Goal: Transaction & Acquisition: Purchase product/service

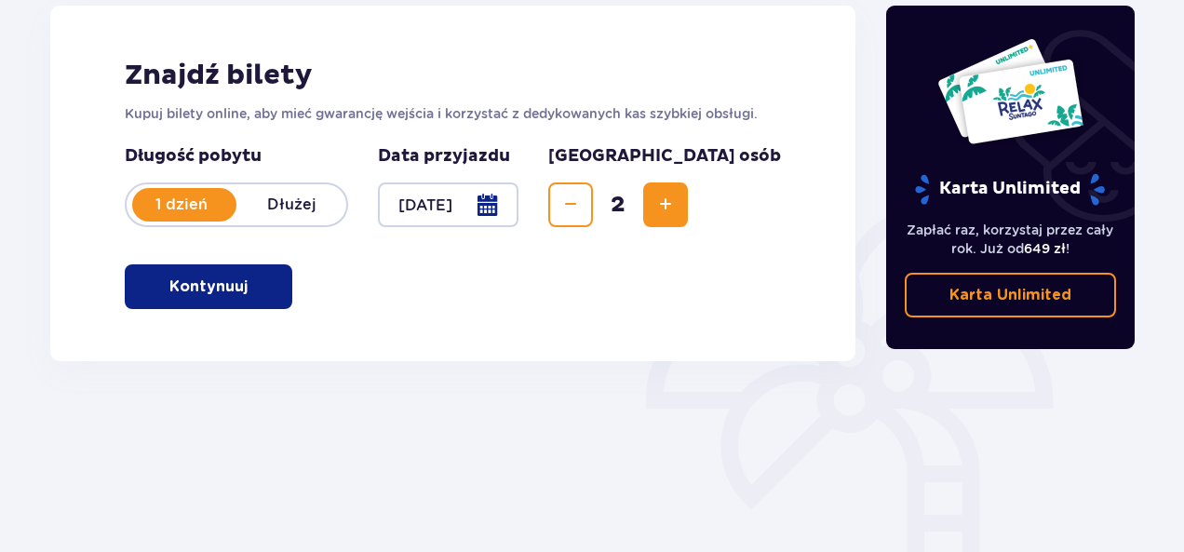
scroll to position [298, 0]
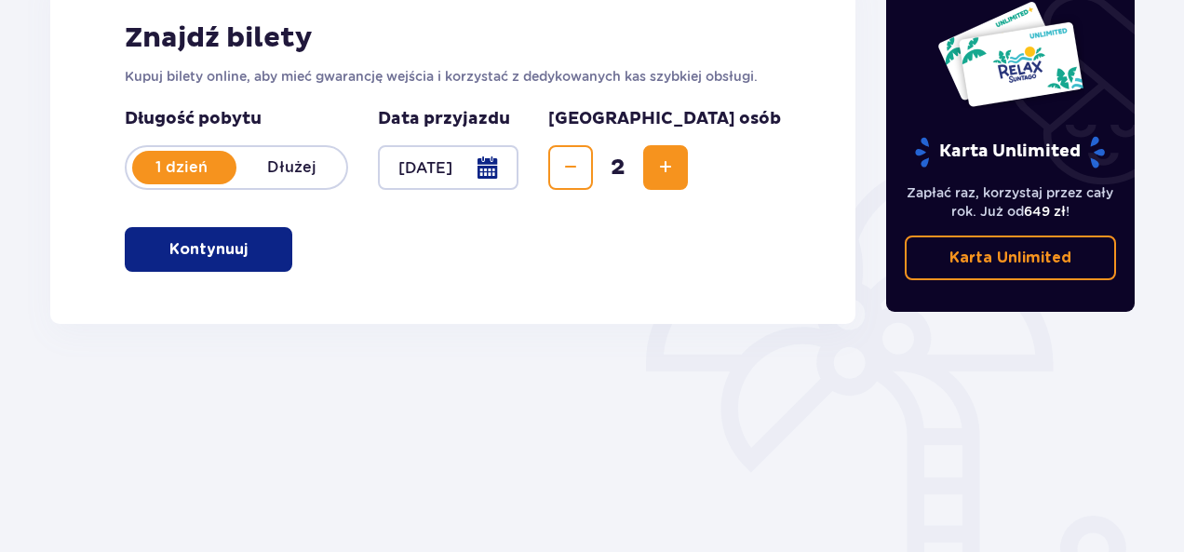
click at [199, 247] on p "Kontynuuj" at bounding box center [208, 249] width 78 height 20
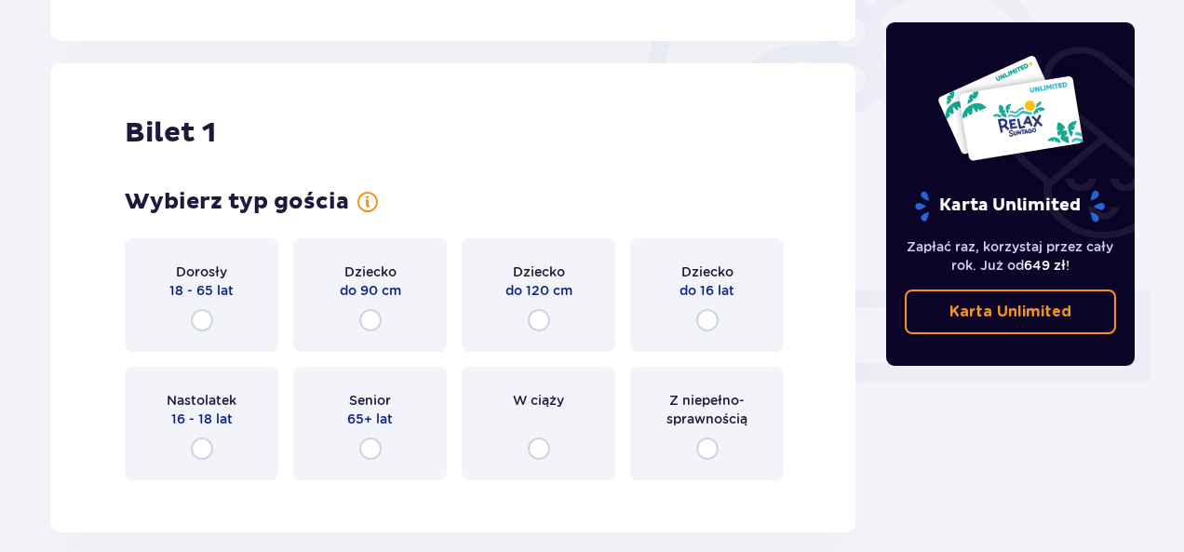
scroll to position [622, 0]
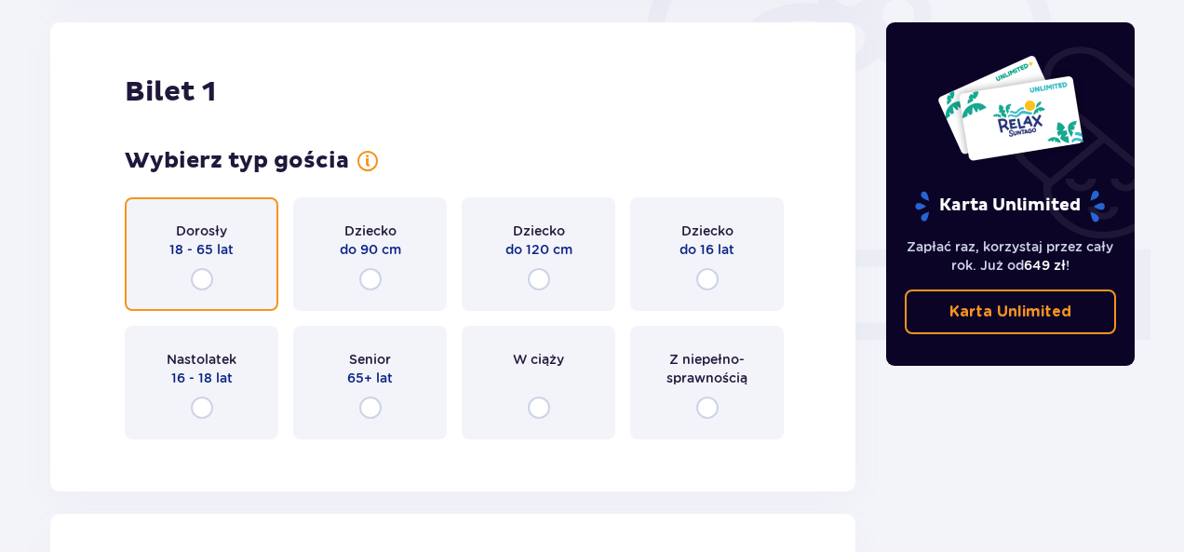
click at [201, 277] on input "radio" at bounding box center [202, 279] width 22 height 22
radio input "true"
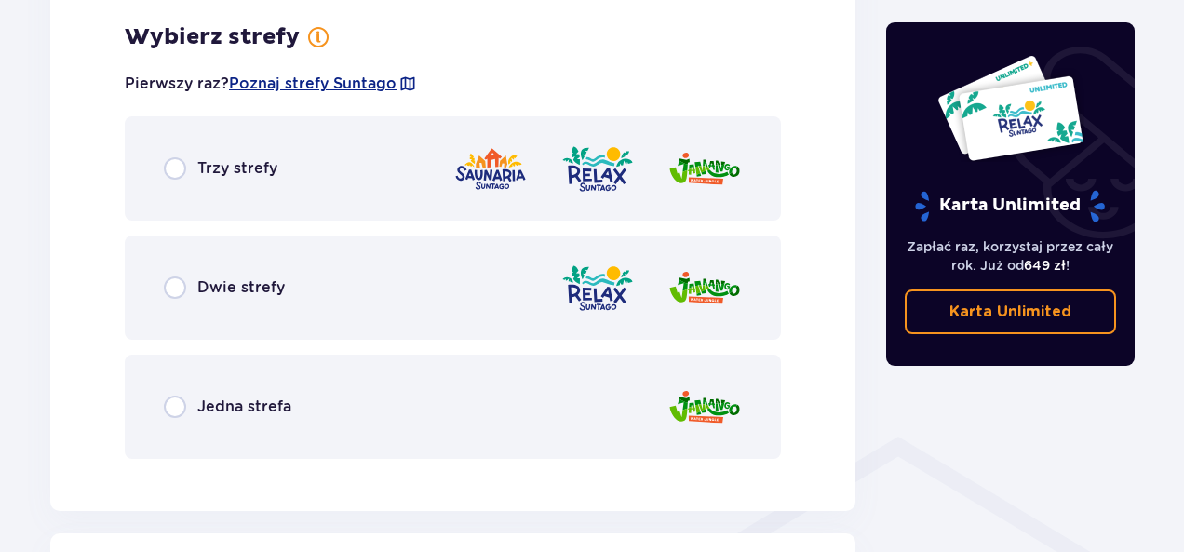
scroll to position [1076, 0]
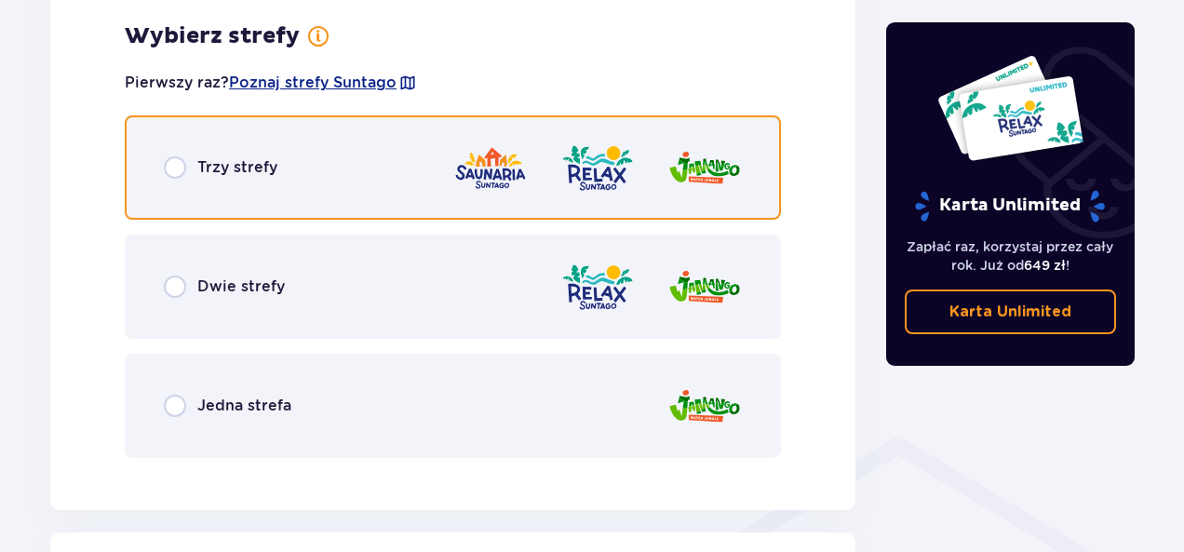
click at [179, 175] on input "radio" at bounding box center [175, 167] width 22 height 22
radio input "true"
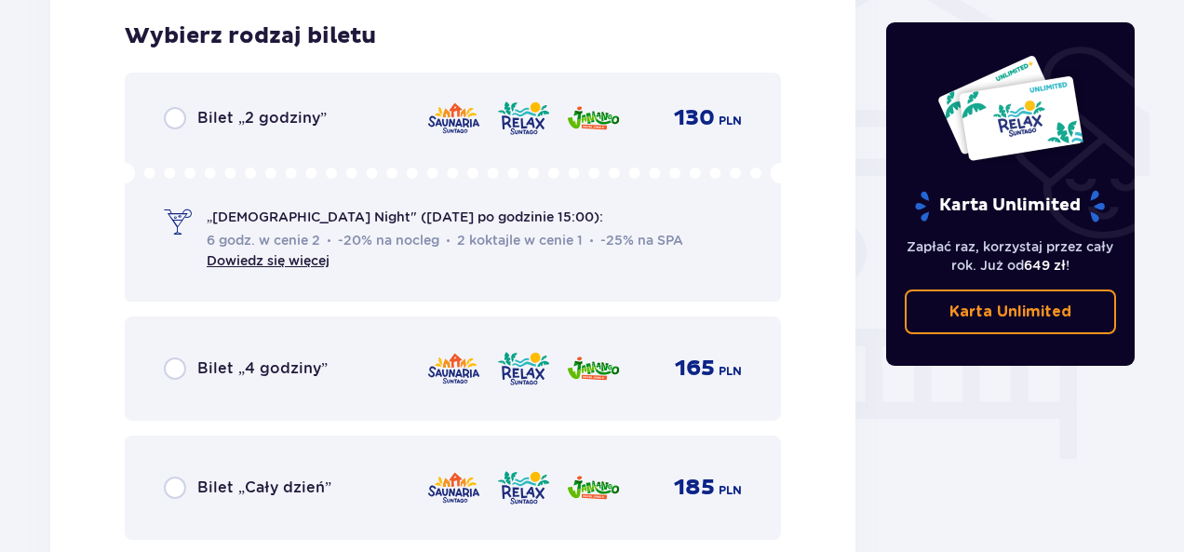
scroll to position [2032, 0]
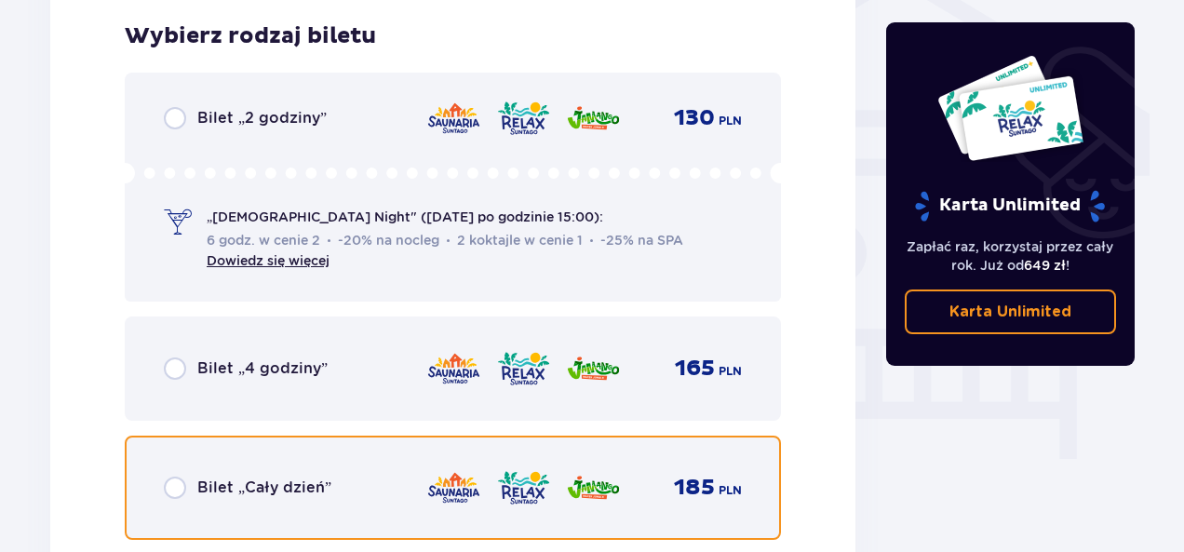
click at [174, 483] on input "radio" at bounding box center [175, 488] width 22 height 22
radio input "true"
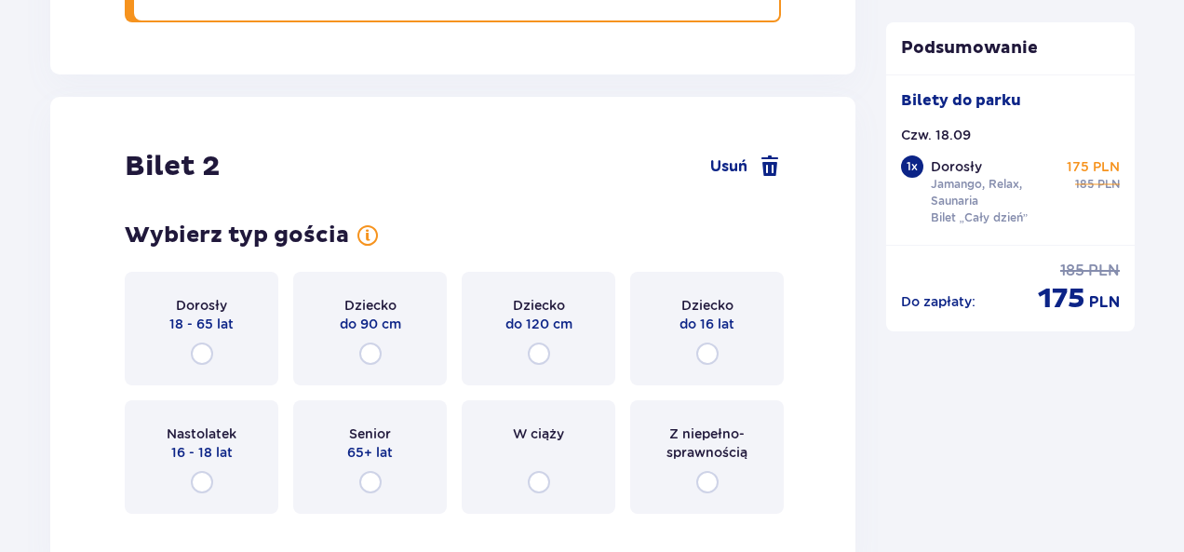
scroll to position [2141, 0]
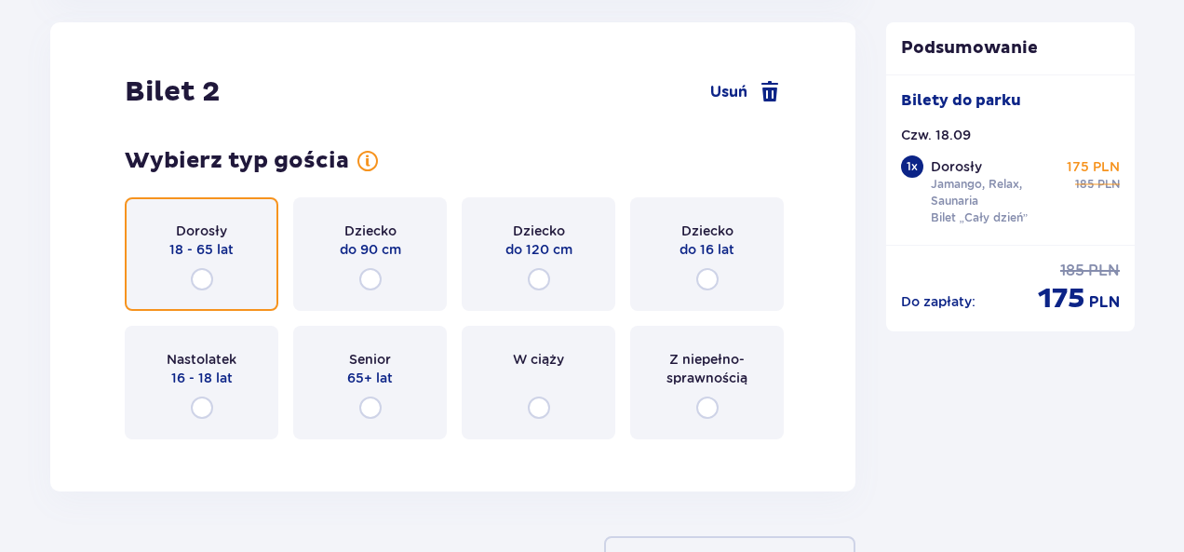
click at [205, 278] on input "radio" at bounding box center [202, 279] width 22 height 22
radio input "true"
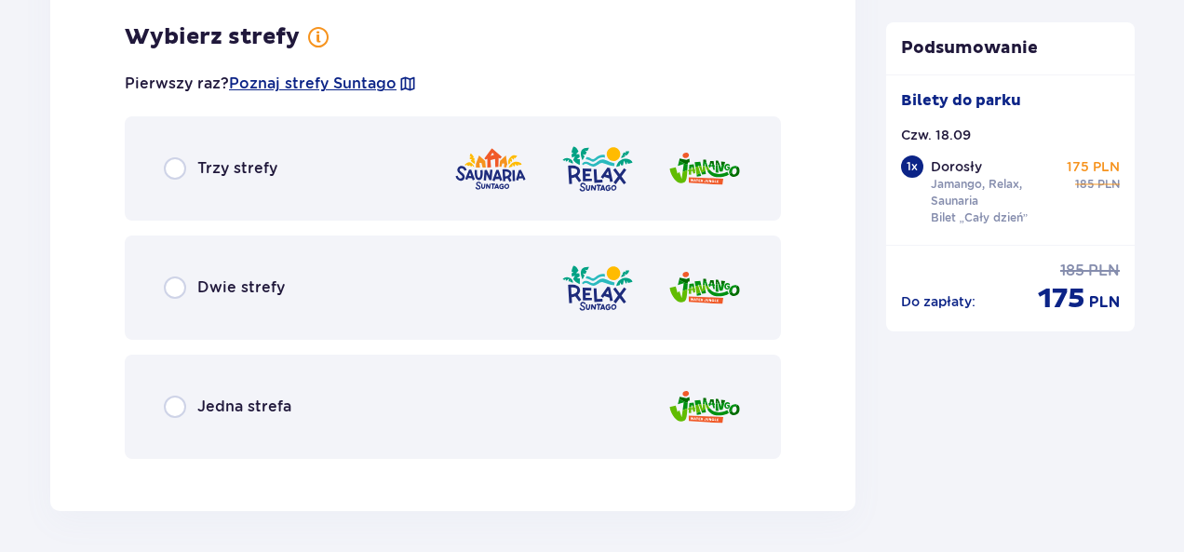
scroll to position [2595, 0]
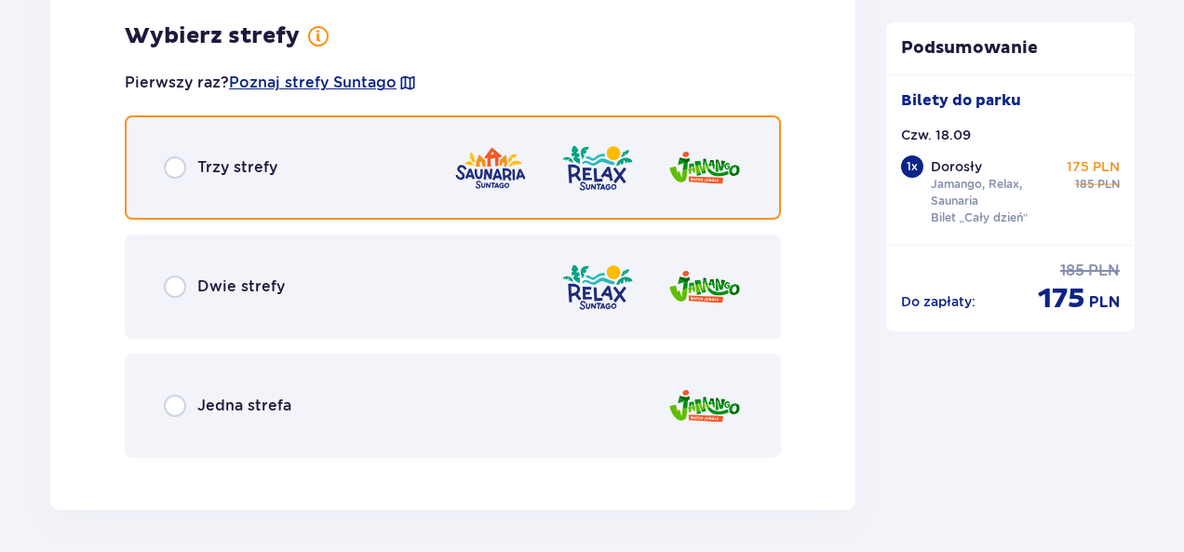
click at [177, 168] on input "radio" at bounding box center [175, 167] width 22 height 22
radio input "true"
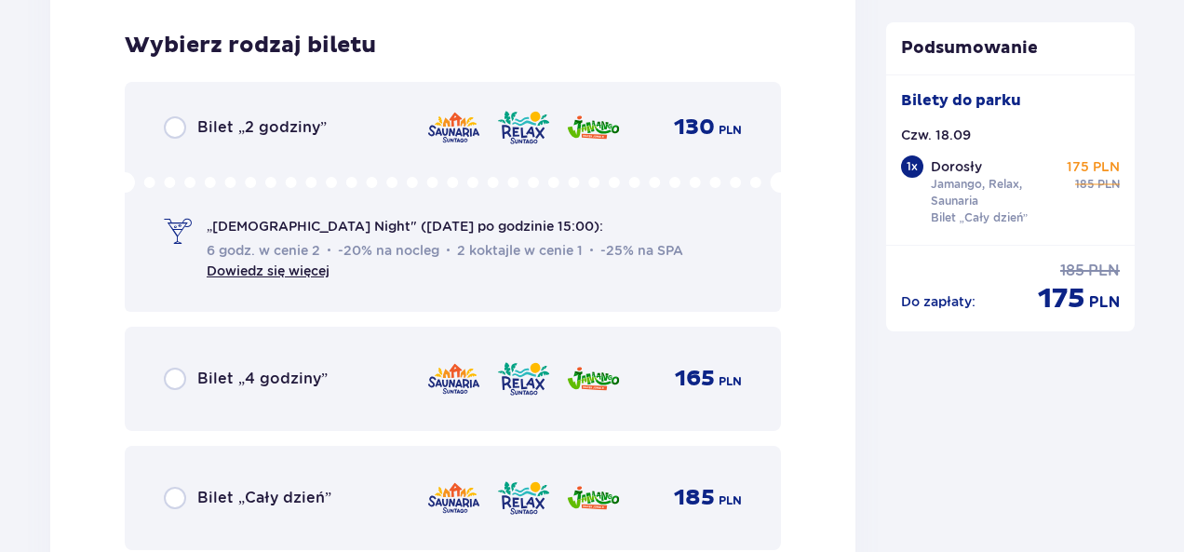
scroll to position [3068, 0]
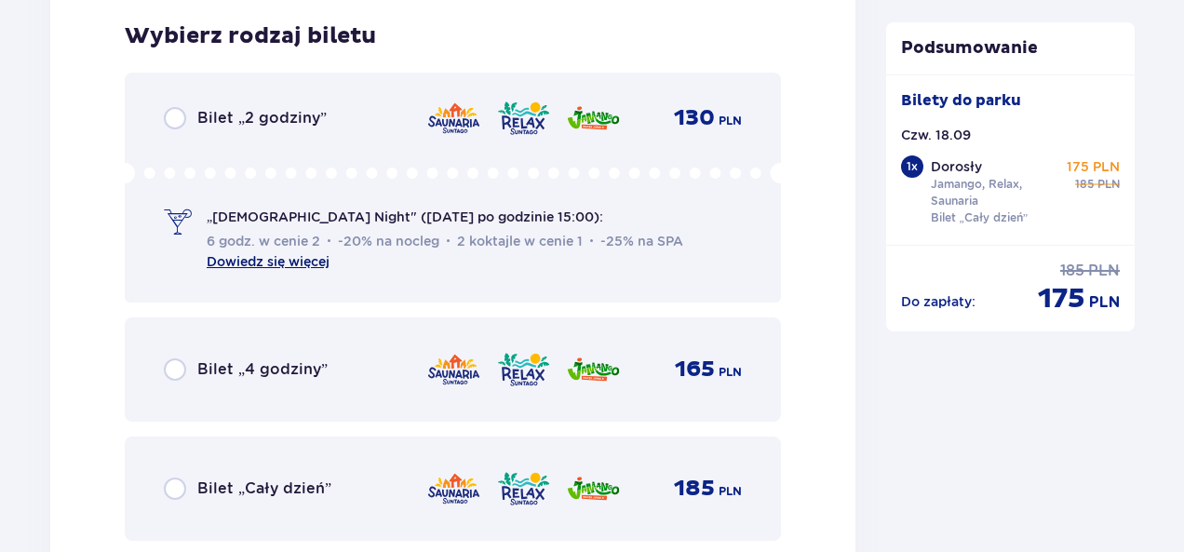
click at [235, 265] on link "Dowiedz się więcej" at bounding box center [268, 261] width 123 height 15
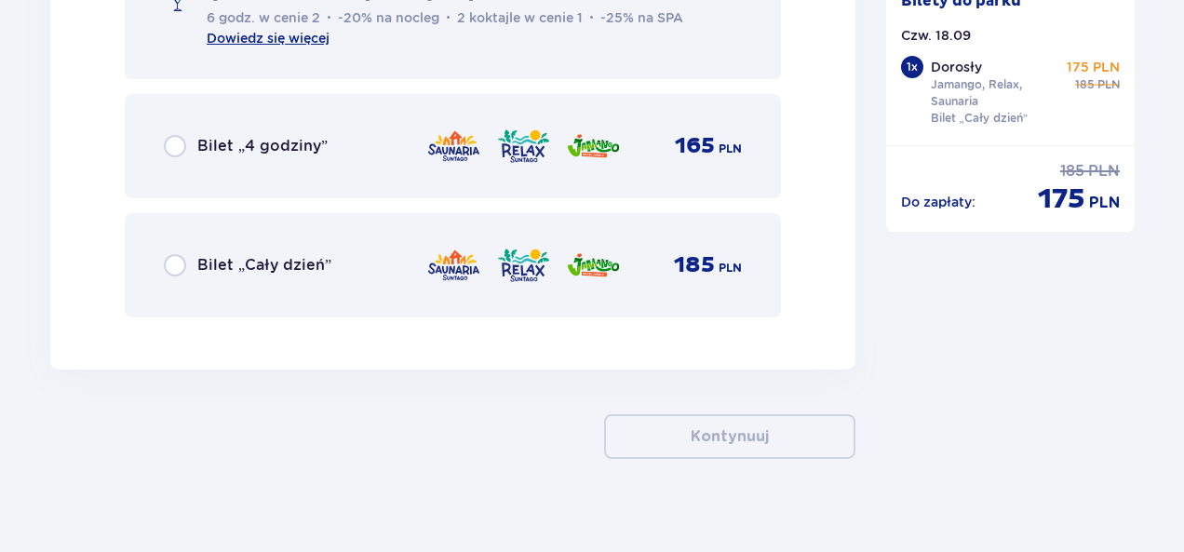
scroll to position [3308, 0]
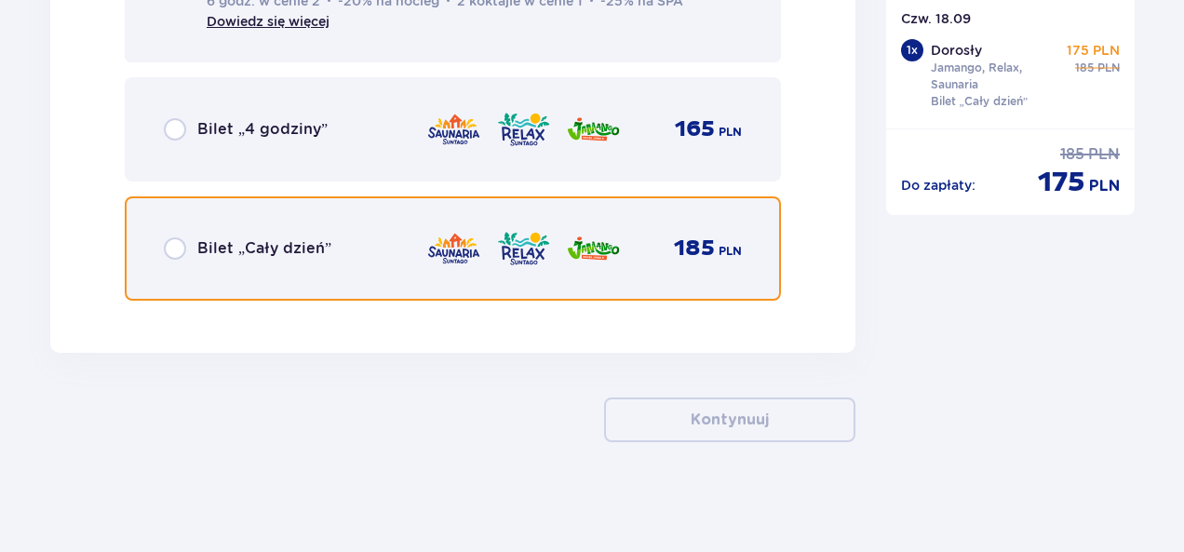
click at [178, 250] on input "radio" at bounding box center [175, 248] width 22 height 22
radio input "true"
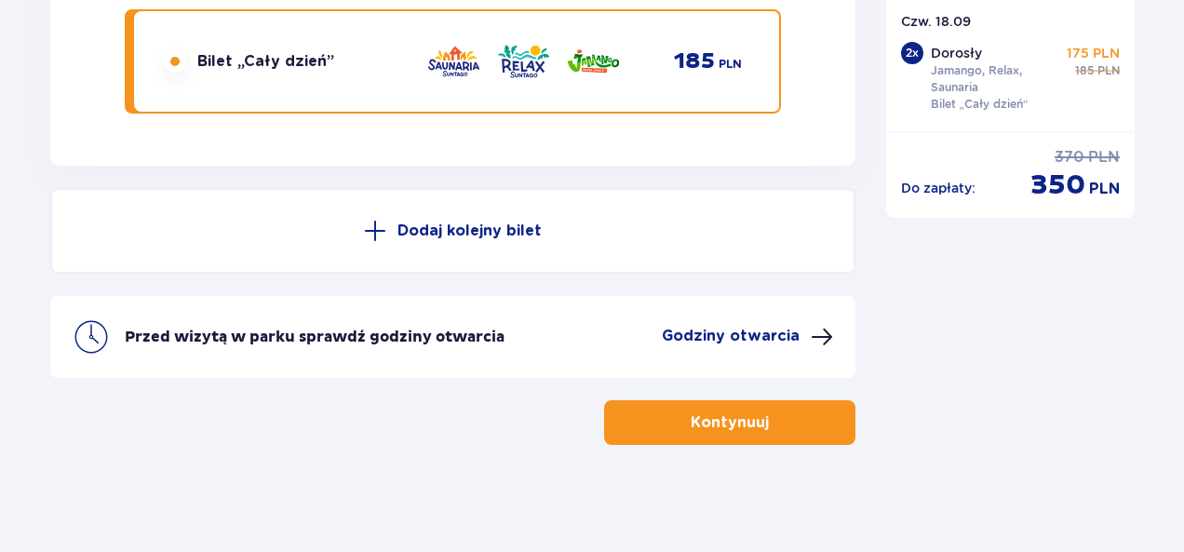
scroll to position [3498, 0]
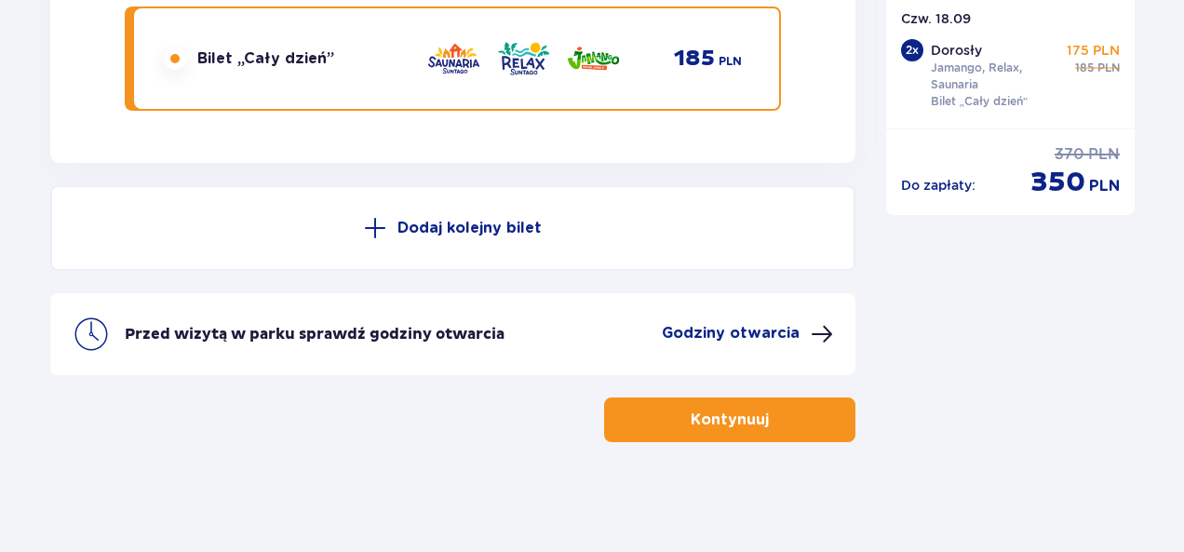
click at [725, 433] on button "Kontynuuj" at bounding box center [729, 419] width 251 height 45
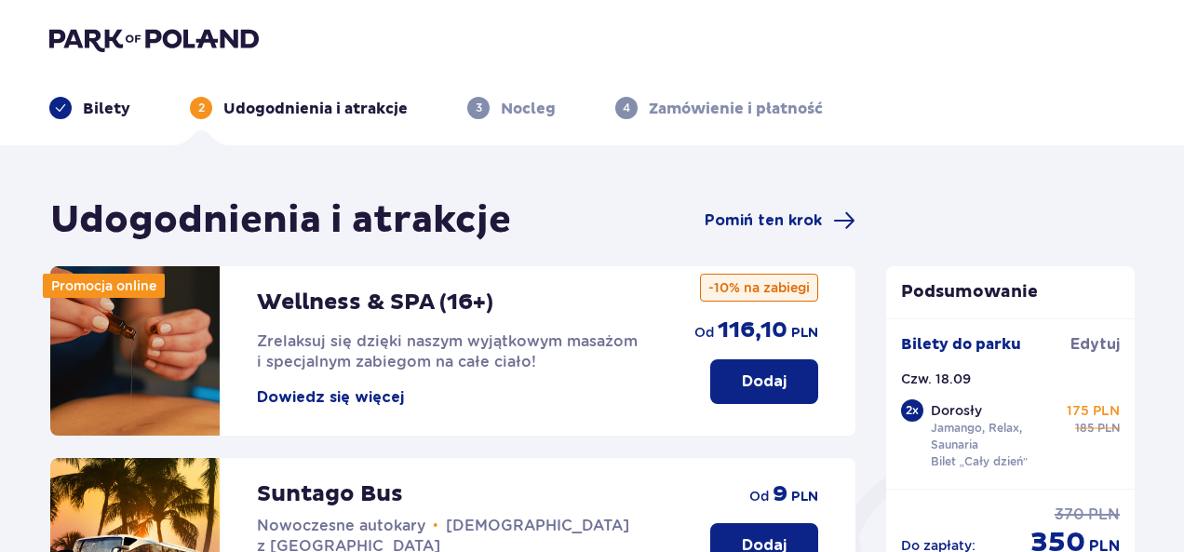
scroll to position [483, 0]
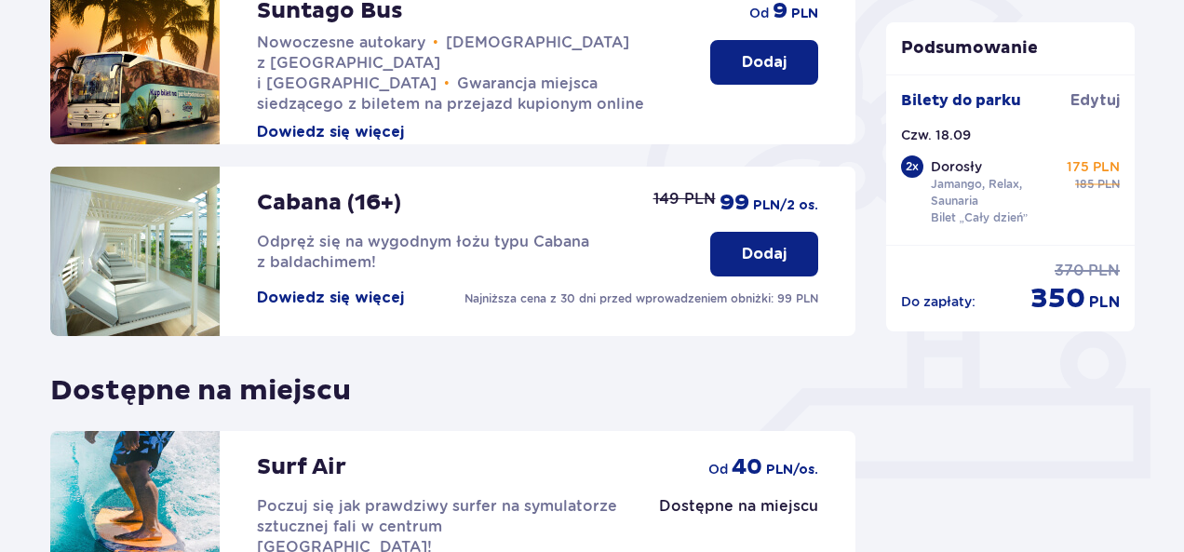
click at [1182, 498] on div "Udogodnienia i atrakcje Pomiń ten krok Promocja online Wellness & SPA (16+) Zre…" at bounding box center [592, 220] width 1184 height 1117
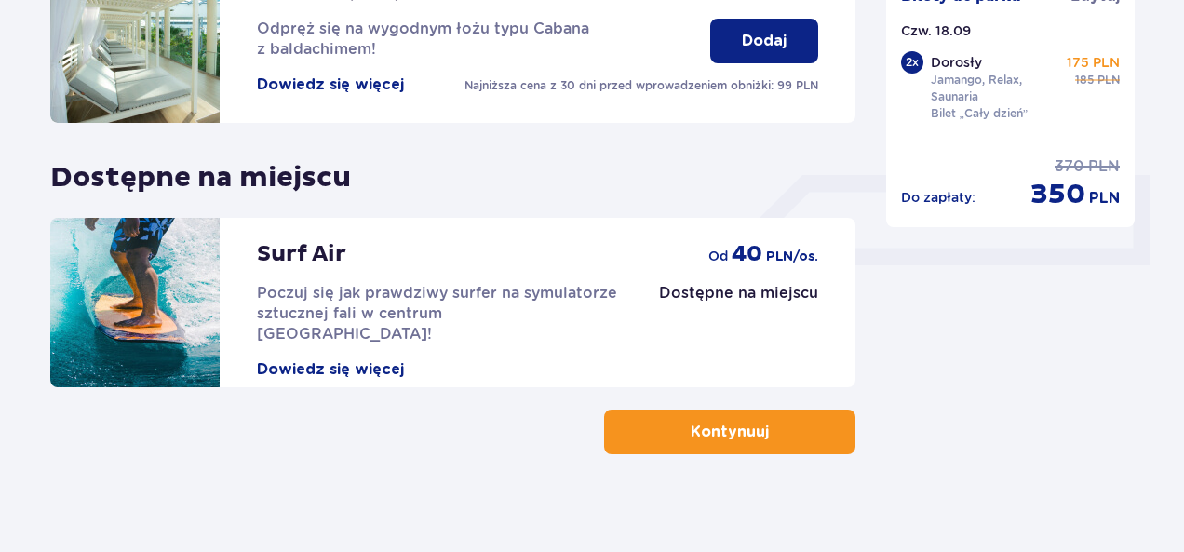
scroll to position [709, 0]
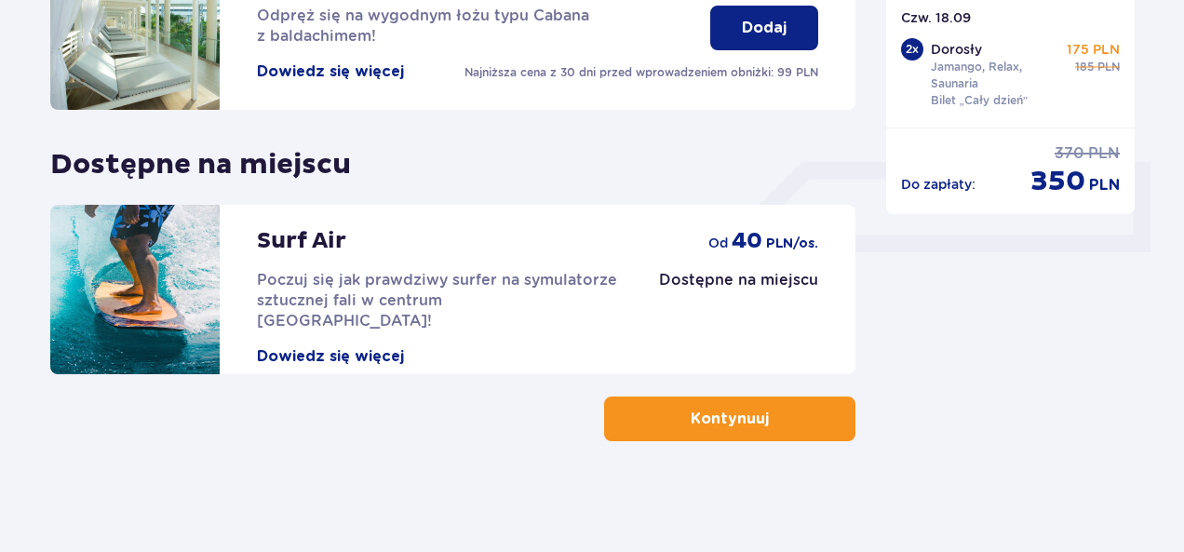
click at [758, 423] on button "Kontynuuj" at bounding box center [729, 419] width 251 height 45
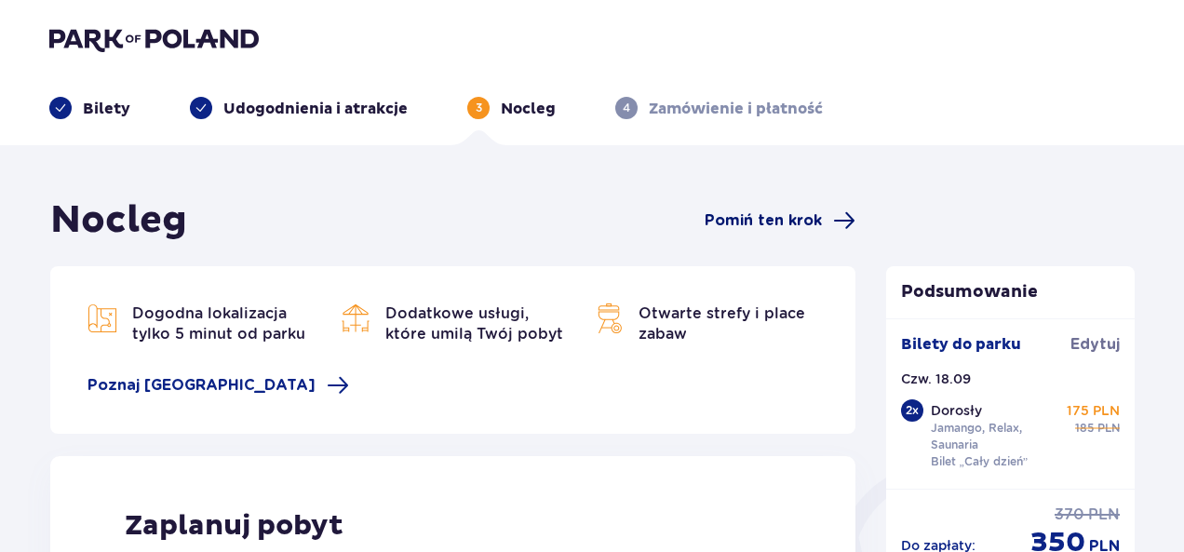
click at [760, 224] on span "Pomiń ten krok" at bounding box center [763, 220] width 117 height 20
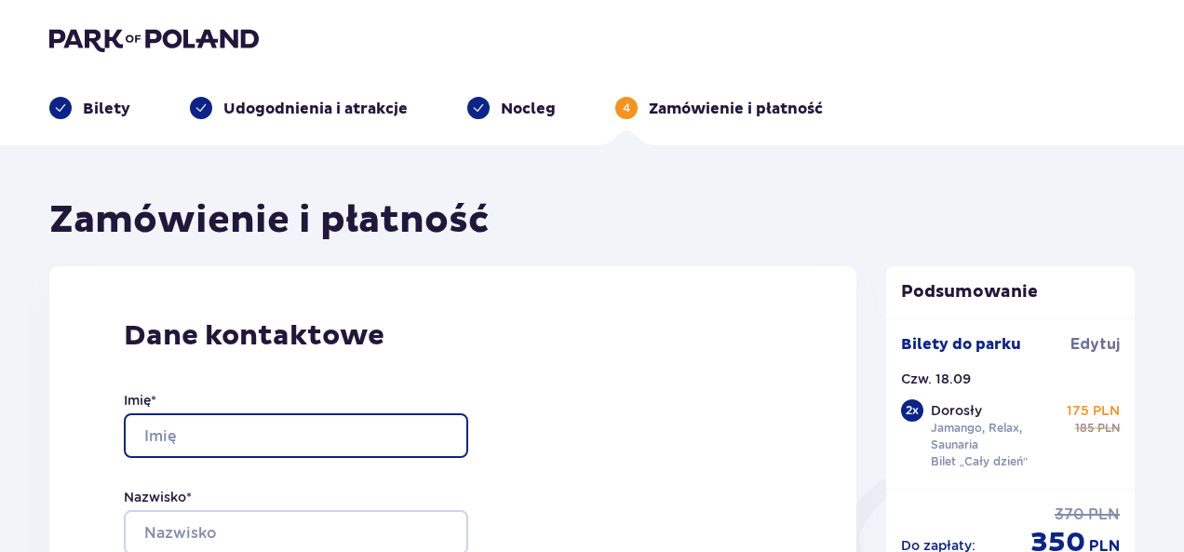
click at [249, 431] on input "Imię *" at bounding box center [296, 435] width 344 height 45
type input "Ewa"
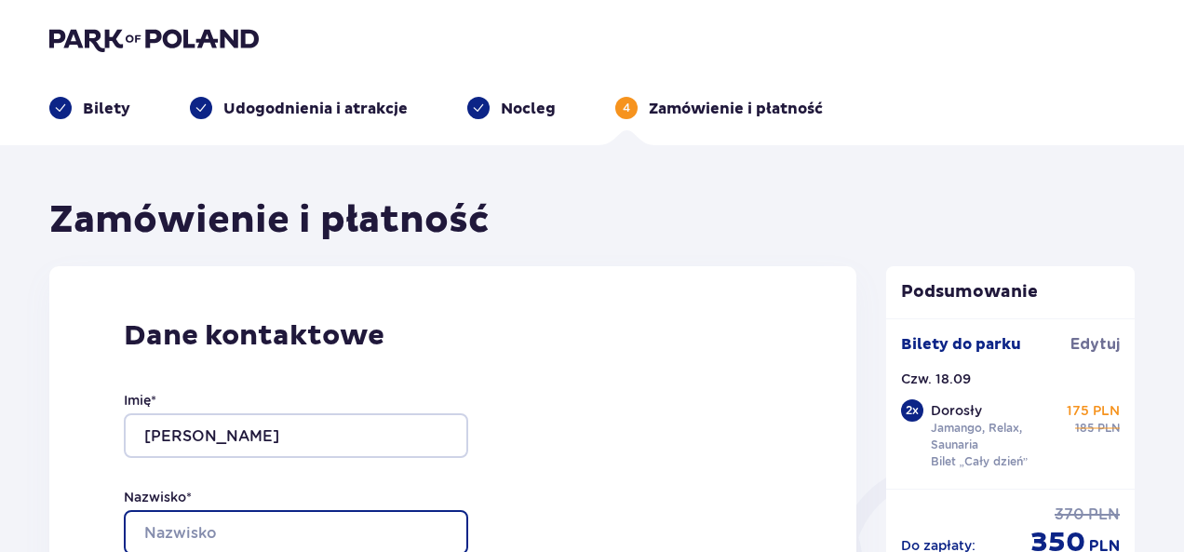
type input "Mierzejewska"
type input "[EMAIL_ADDRESS][DOMAIN_NAME]"
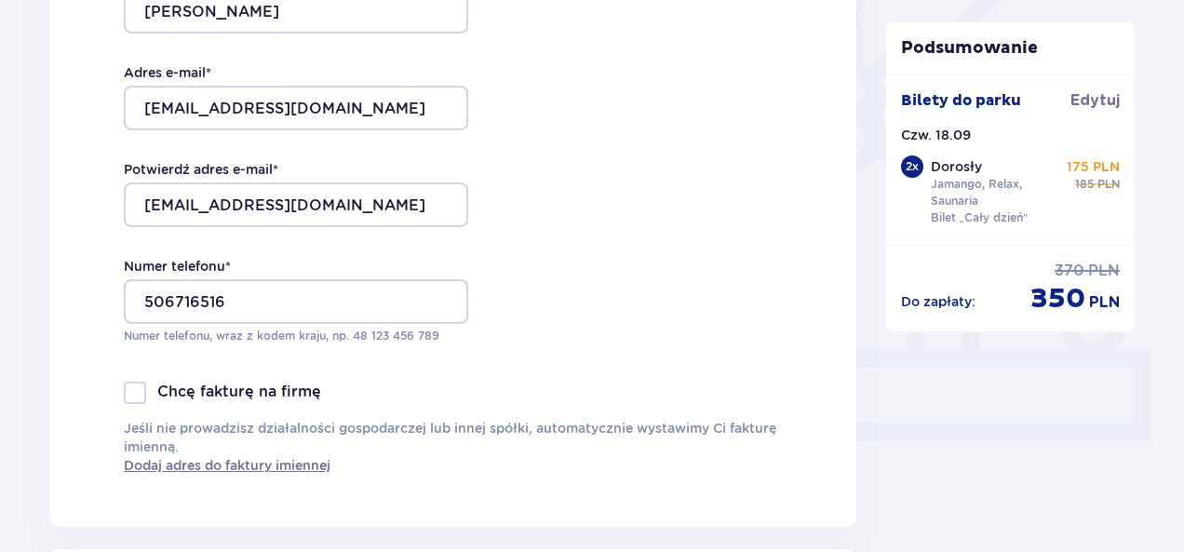
scroll to position [558, 0]
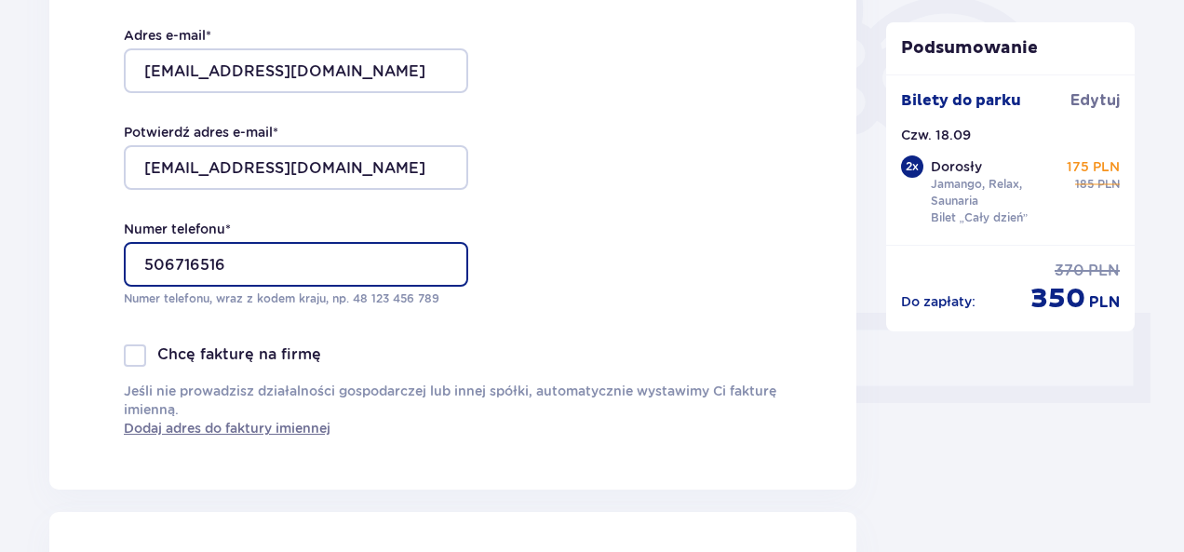
click at [138, 261] on input "506716516" at bounding box center [296, 264] width 344 height 45
click at [231, 250] on input "48 506716516" at bounding box center [296, 264] width 344 height 45
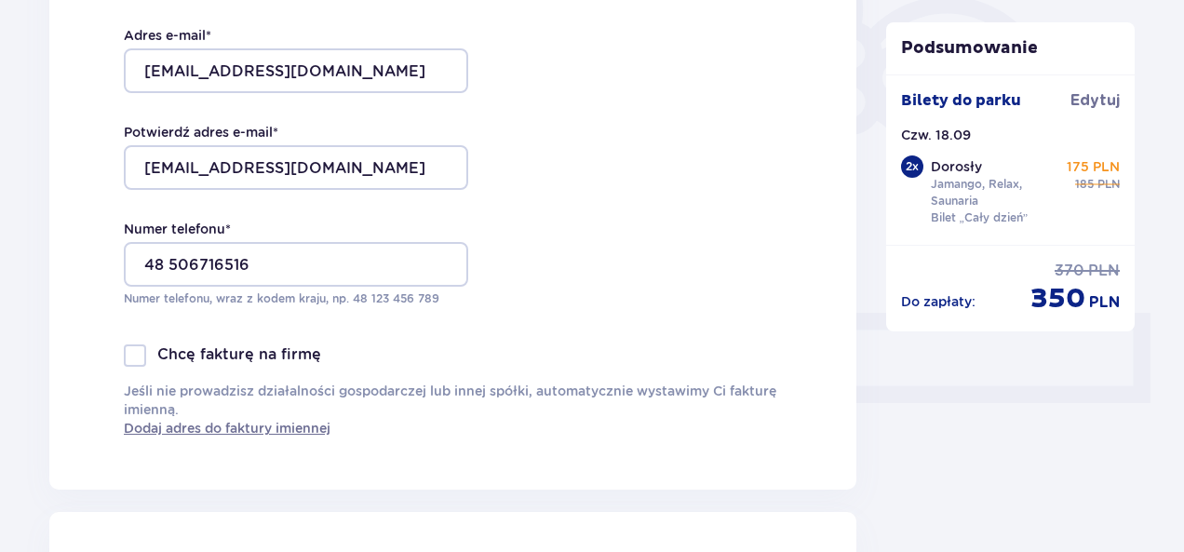
click at [558, 229] on div "Dane kontaktowe Imię * Ewa Nazwisko * Mierzejewska Adres e-mail * ew.mierz@gmai…" at bounding box center [452, 99] width 807 height 782
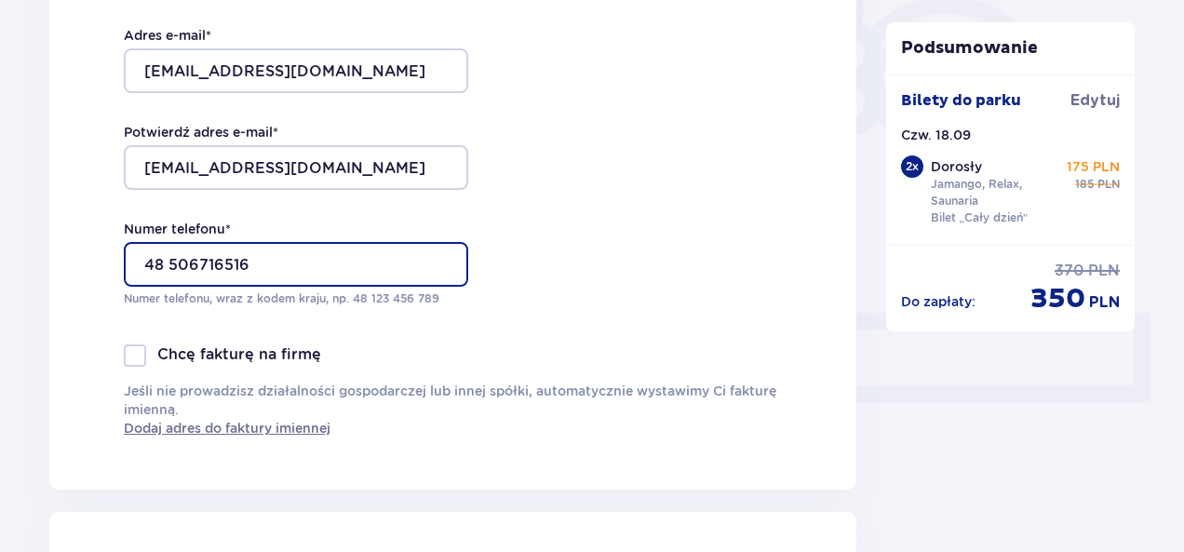
click at [225, 262] on input "48 506716516" at bounding box center [296, 264] width 344 height 45
click at [225, 262] on input "48 506716 516" at bounding box center [296, 264] width 344 height 45
type input "48 506 716 516"
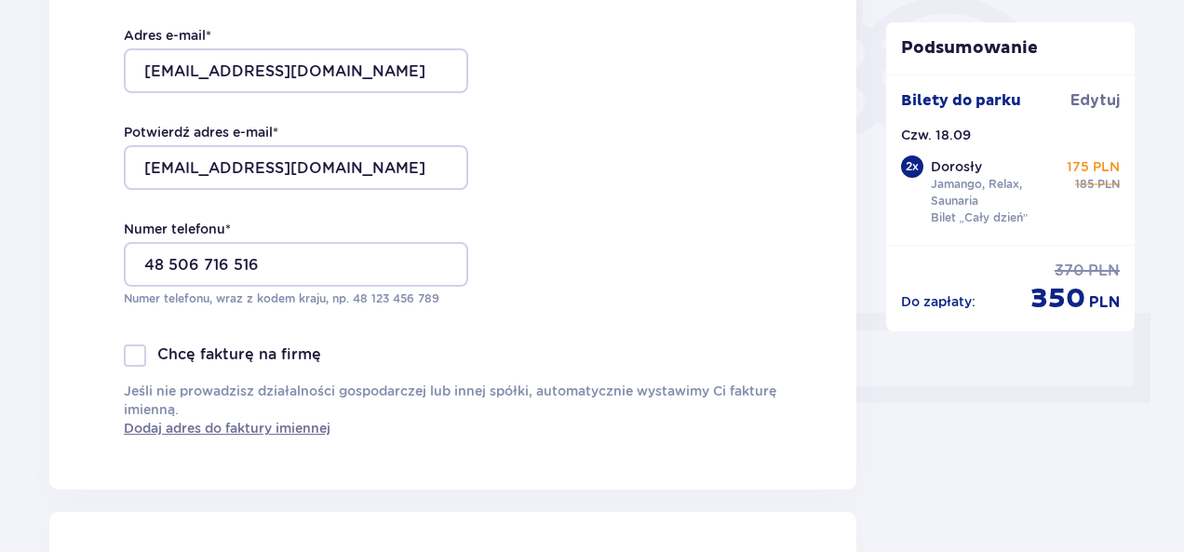
click at [797, 337] on div "Dane kontaktowe Imię * Ewa Nazwisko * Mierzejewska Adres e-mail * ew.mierz@gmai…" at bounding box center [452, 99] width 807 height 782
click at [625, 337] on div "Dane kontaktowe Imię * Ewa Nazwisko * Mierzejewska Adres e-mail * ew.mierz@gmai…" at bounding box center [452, 99] width 807 height 782
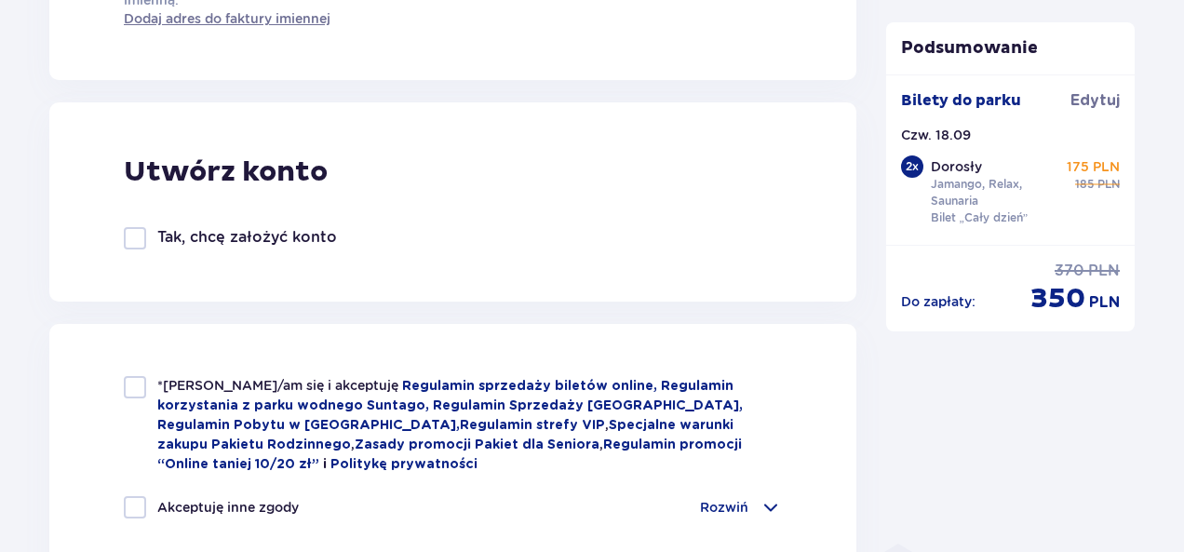
scroll to position [1005, 0]
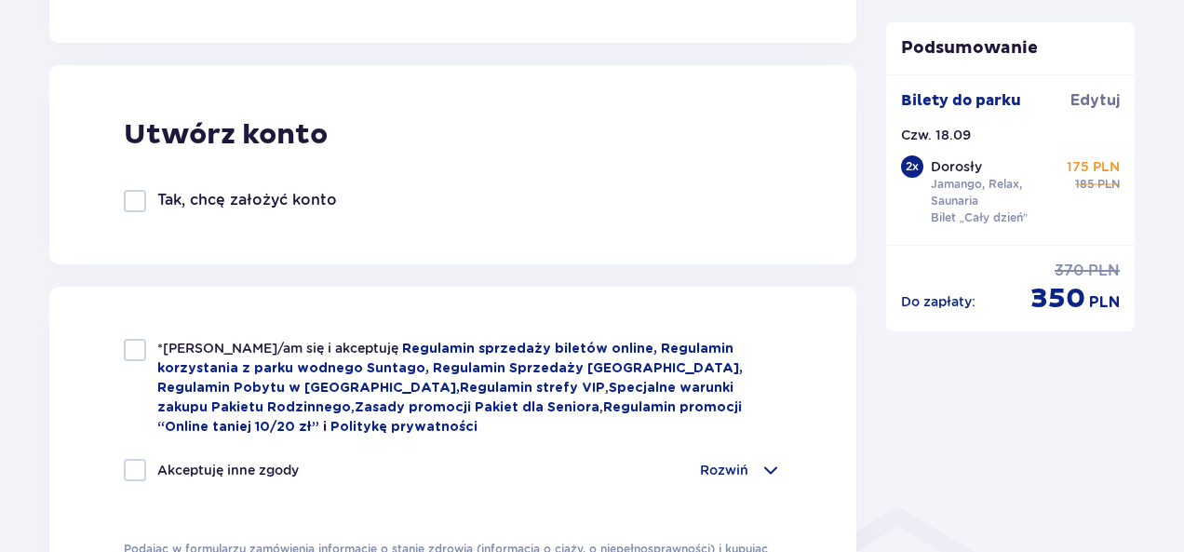
click at [136, 359] on div at bounding box center [135, 350] width 22 height 22
checkbox input "true"
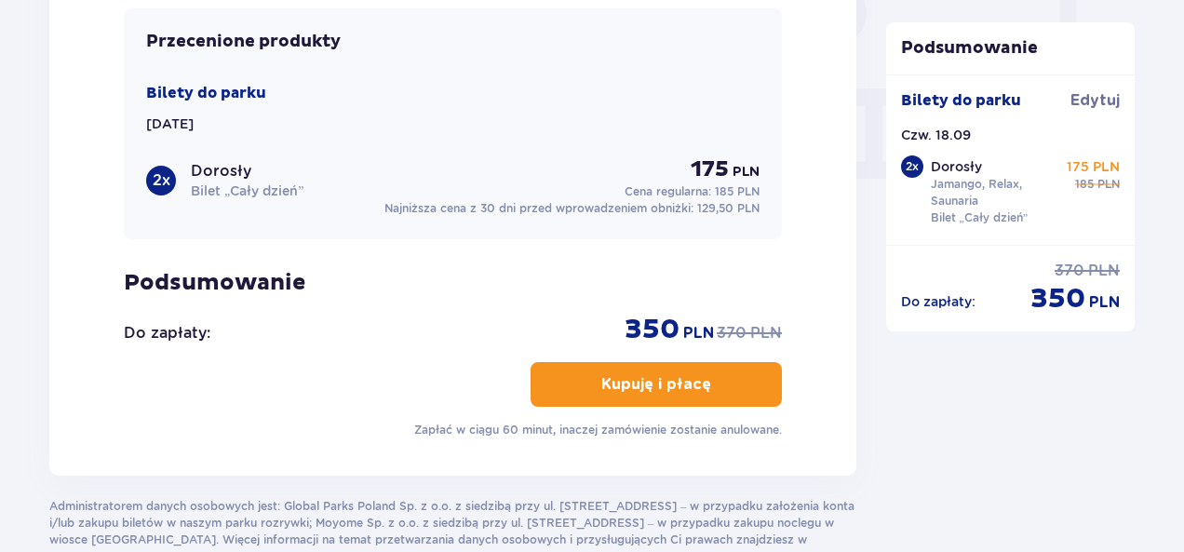
scroll to position [1824, 0]
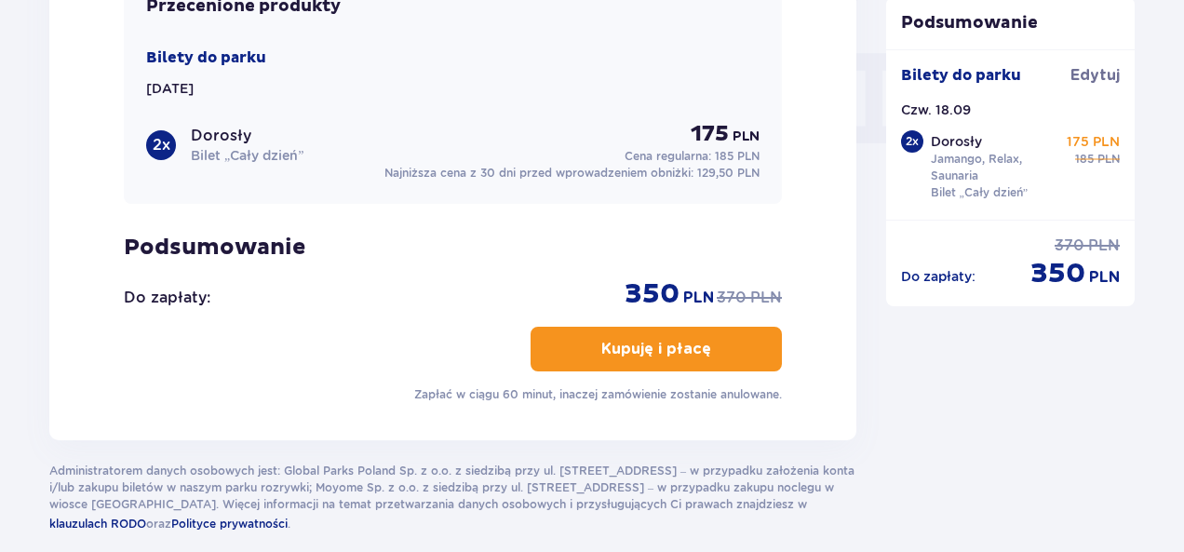
click at [653, 343] on p "Kupuję i płacę" at bounding box center [656, 349] width 110 height 20
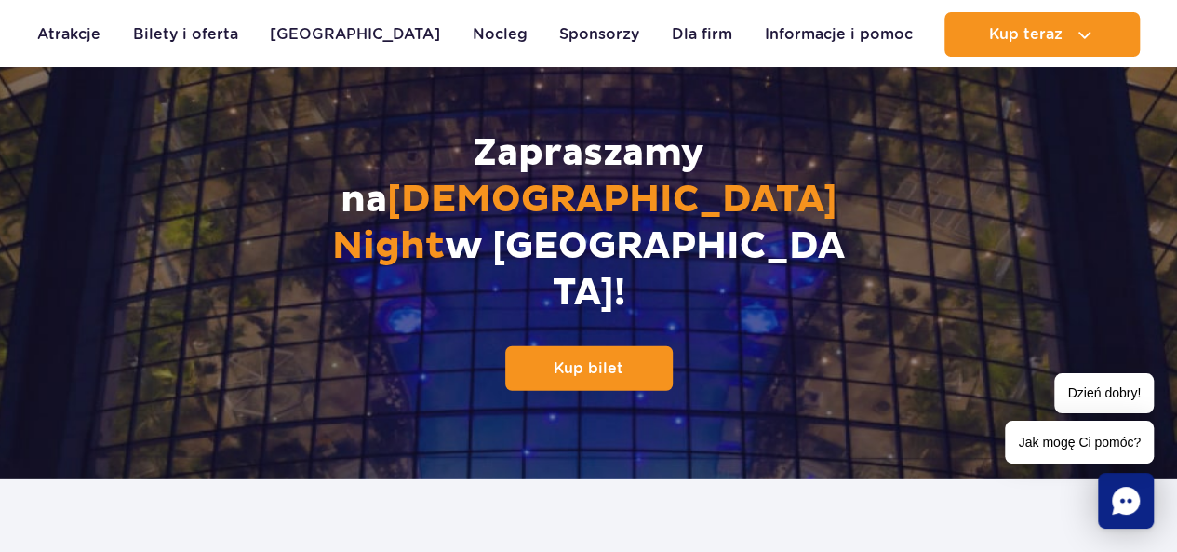
scroll to position [2519, 0]
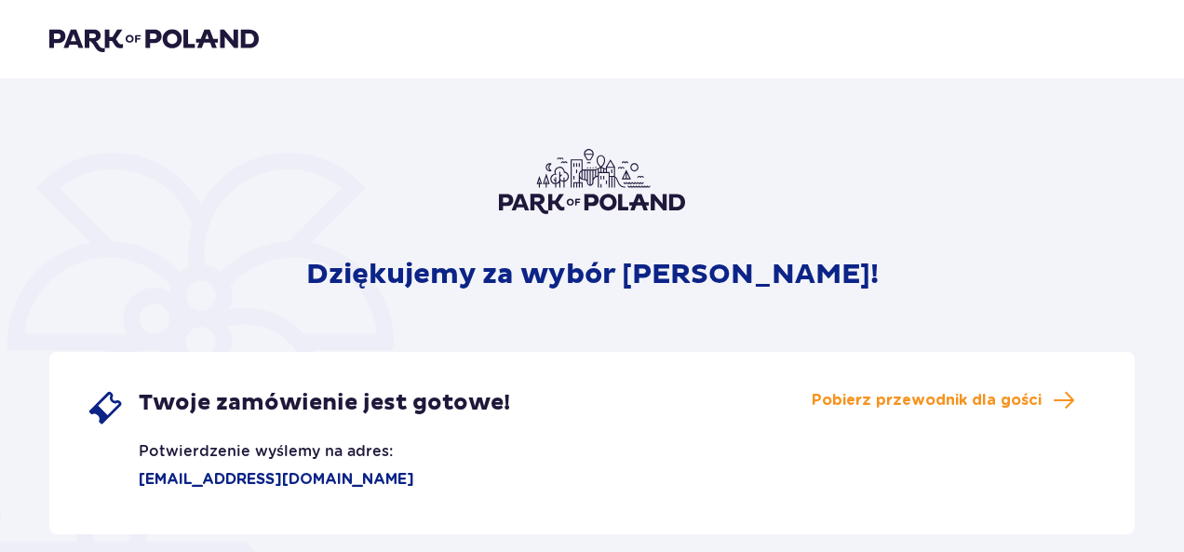
click at [184, 38] on img at bounding box center [153, 39] width 209 height 26
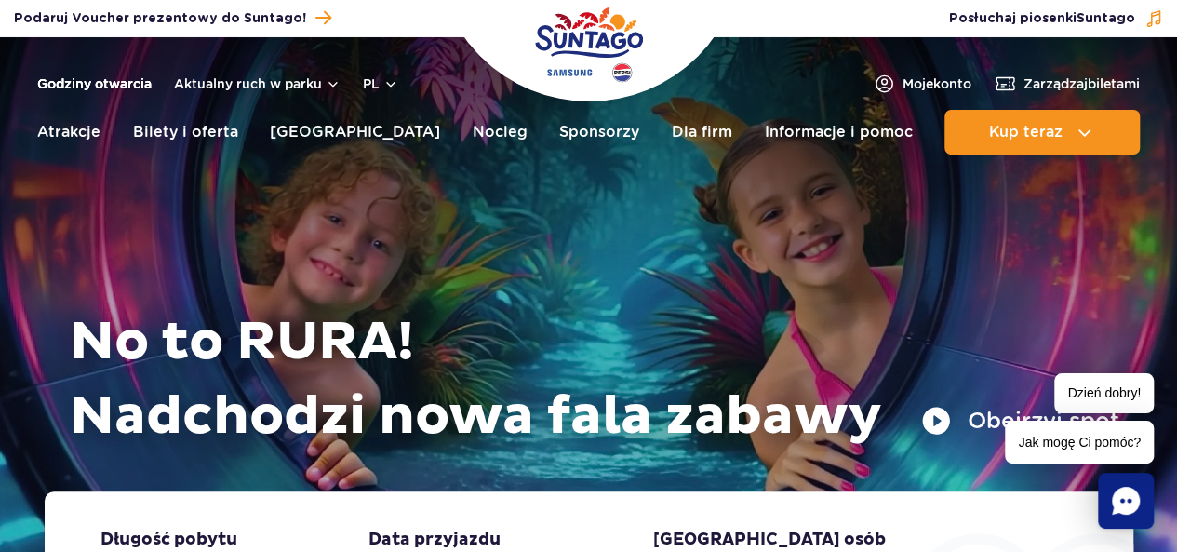
click at [140, 87] on link "Godziny otwarcia" at bounding box center [94, 83] width 114 height 19
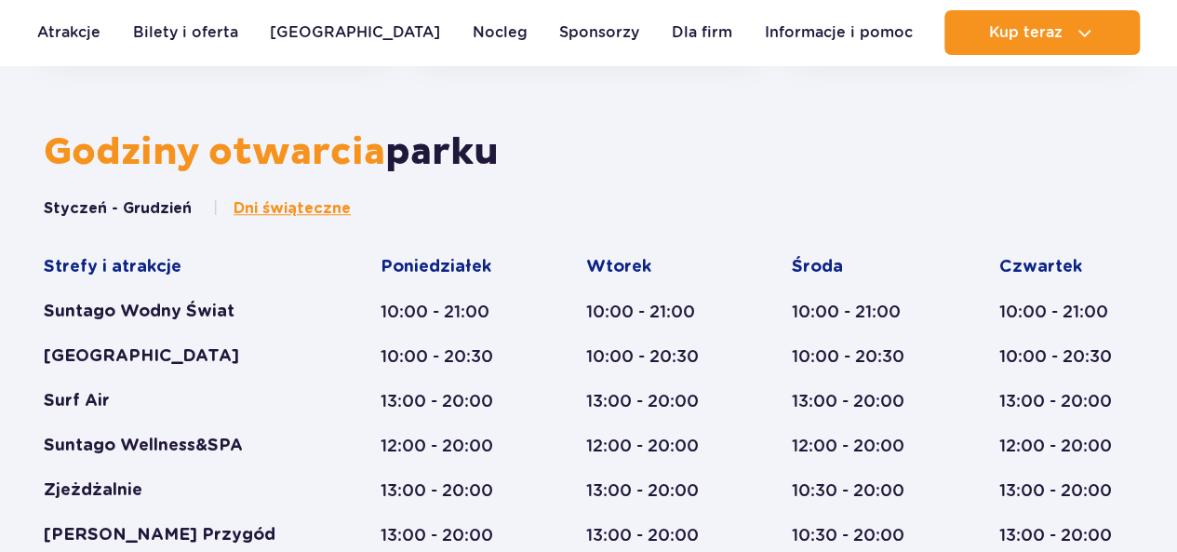
scroll to position [769, 0]
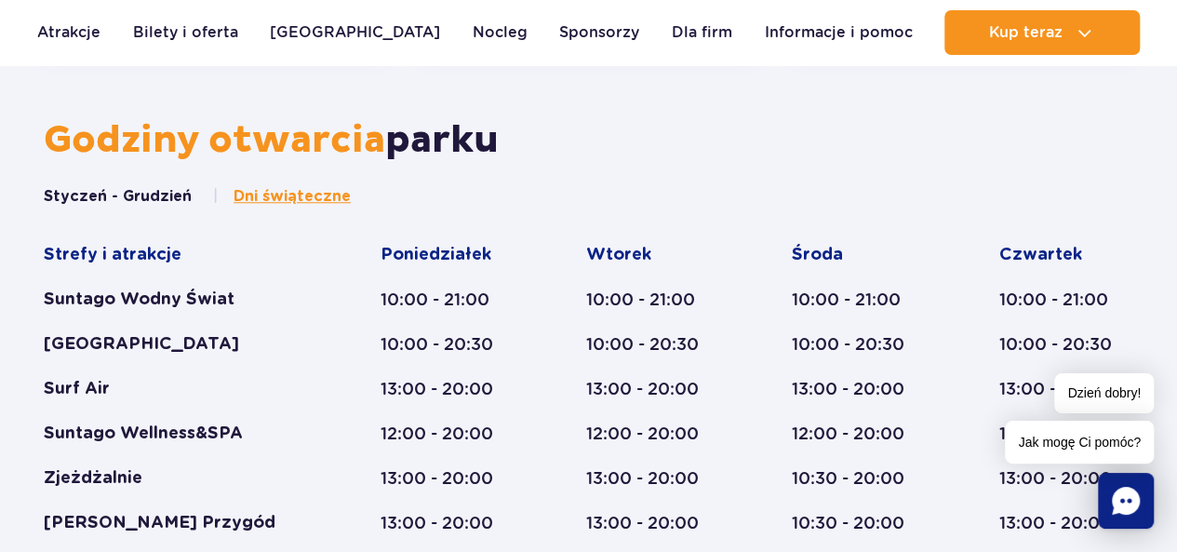
click at [1128, 214] on div "Styczeń - Grudzień Dni świąteczne Strefy i atrakcje Suntago Wodny Świat Crocodi…" at bounding box center [589, 528] width 1090 height 685
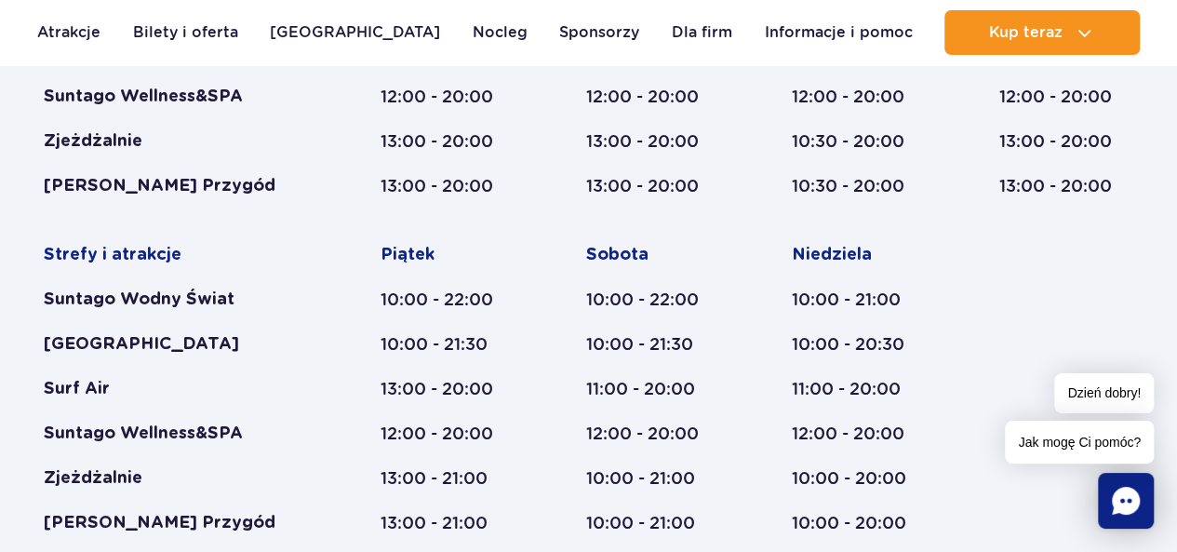
scroll to position [623, 0]
